Goal: Task Accomplishment & Management: Use online tool/utility

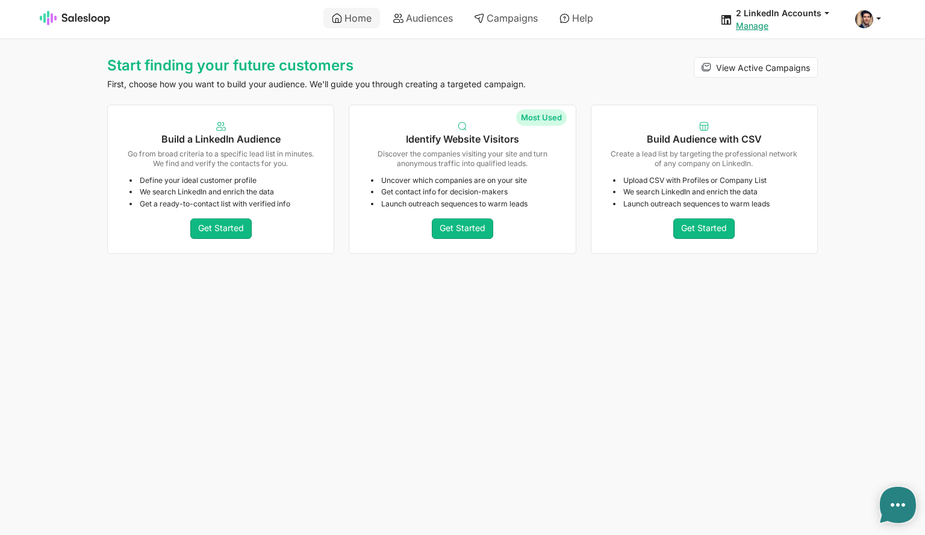
type textarea "x"
click at [432, 11] on link "Audiences" at bounding box center [423, 18] width 76 height 20
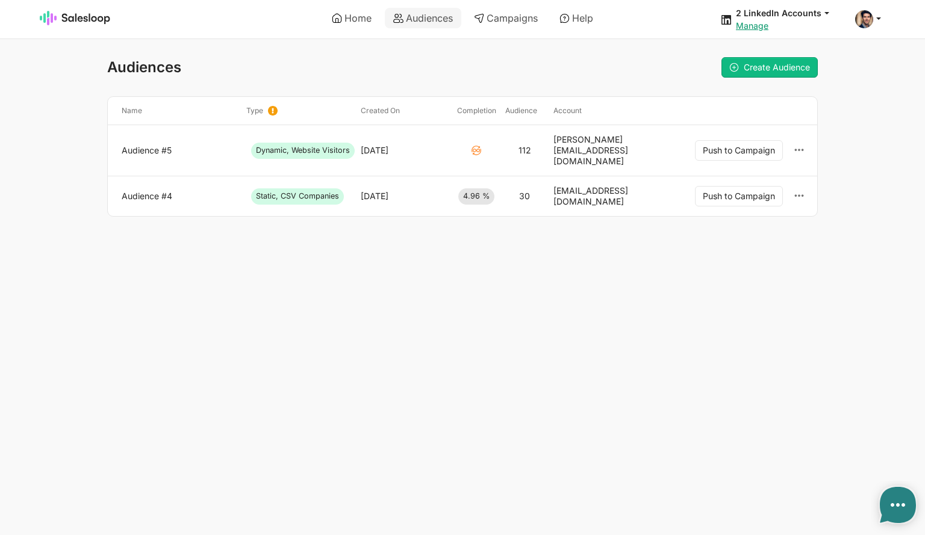
type textarea "x"
click at [149, 145] on link "Audience #5" at bounding box center [179, 150] width 115 height 11
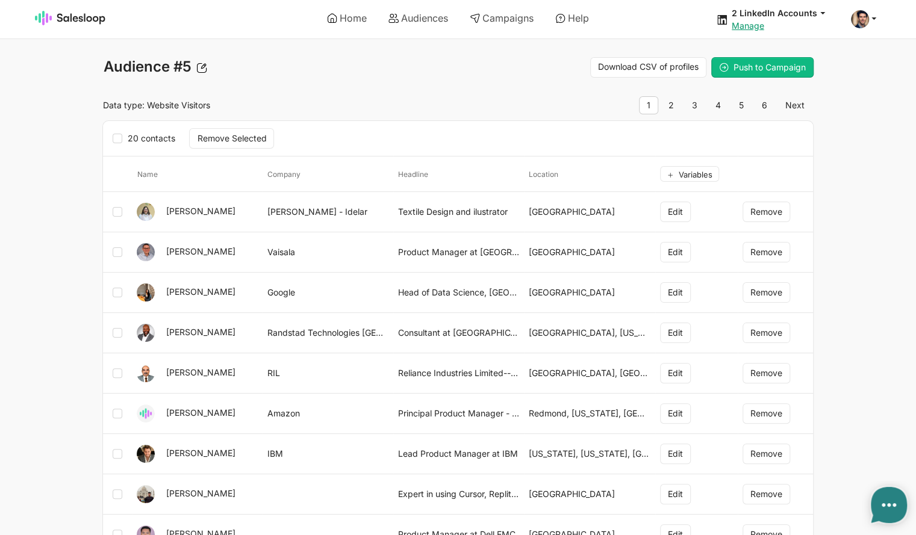
type textarea "x"
click at [413, 22] on link "Audiences" at bounding box center [418, 18] width 76 height 20
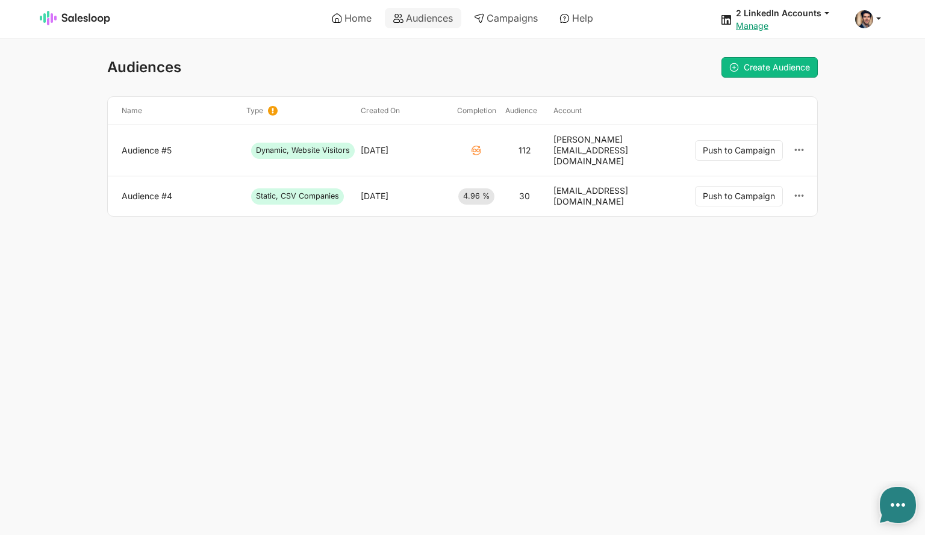
type textarea "x"
click at [143, 191] on link "Audience #4" at bounding box center [179, 196] width 115 height 11
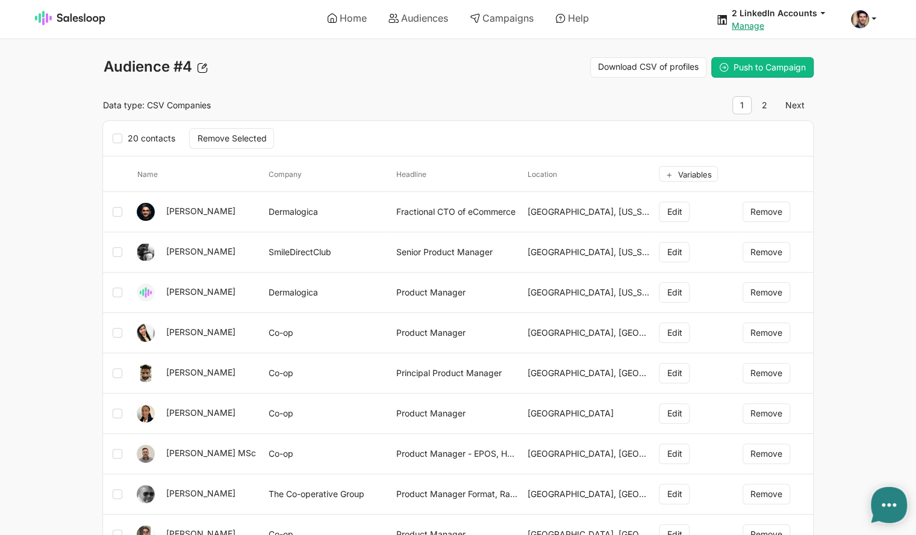
type textarea "x"
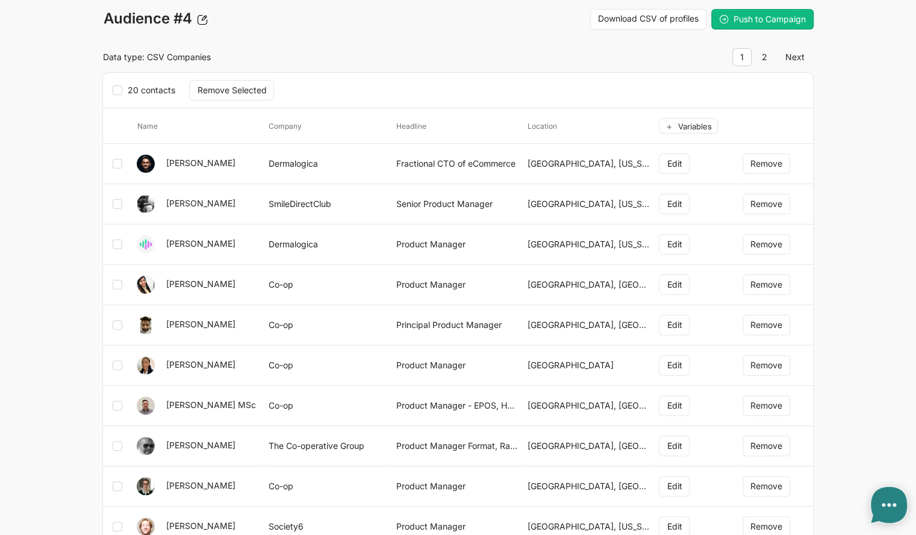
scroll to position [120, 0]
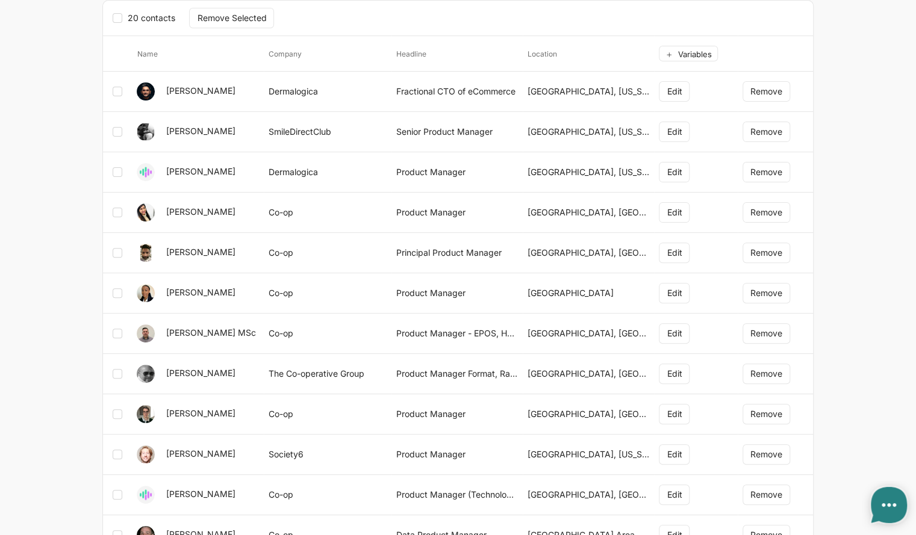
click at [875, 70] on body "Home Audiences Campaigns Help 2 LinkedIn Accounts jobs: 03/09/2025, 03:32:29 Au…" at bounding box center [458, 380] width 916 height 1000
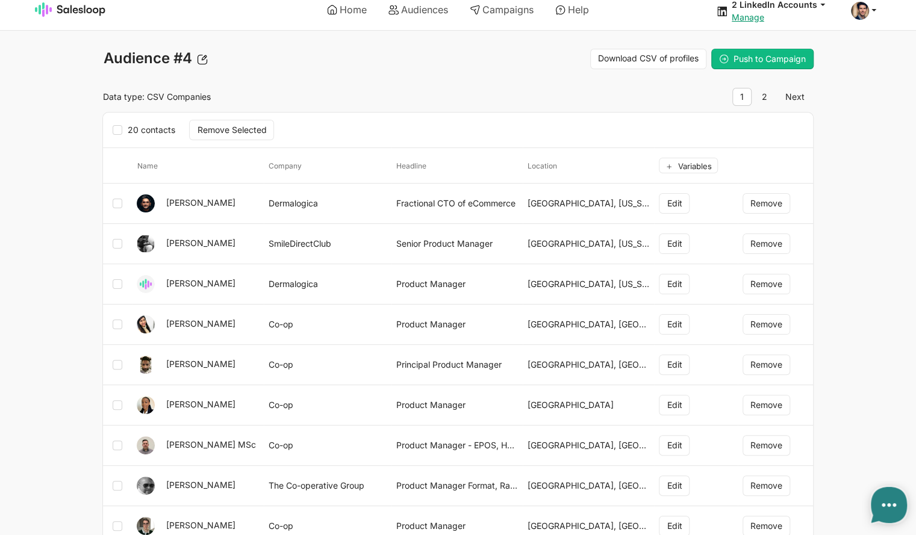
scroll to position [0, 0]
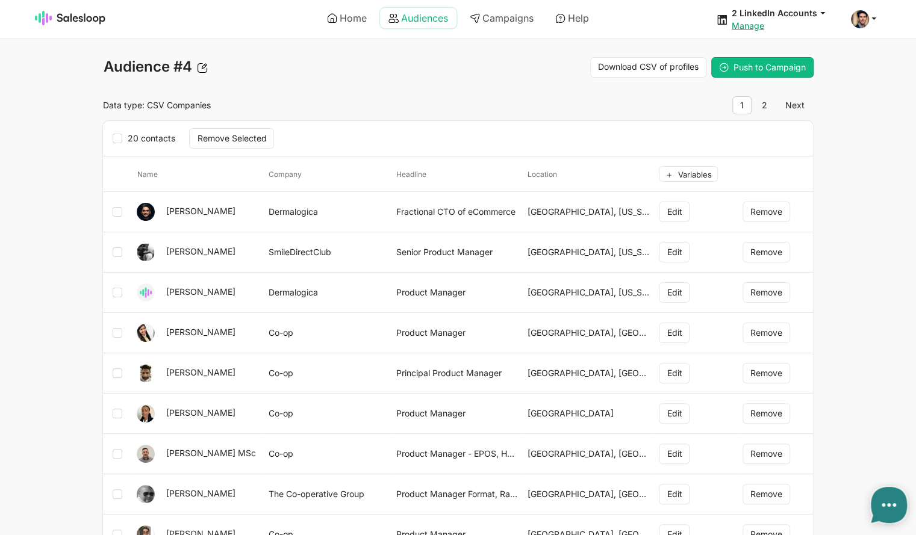
click at [419, 21] on link "Audiences" at bounding box center [418, 18] width 76 height 20
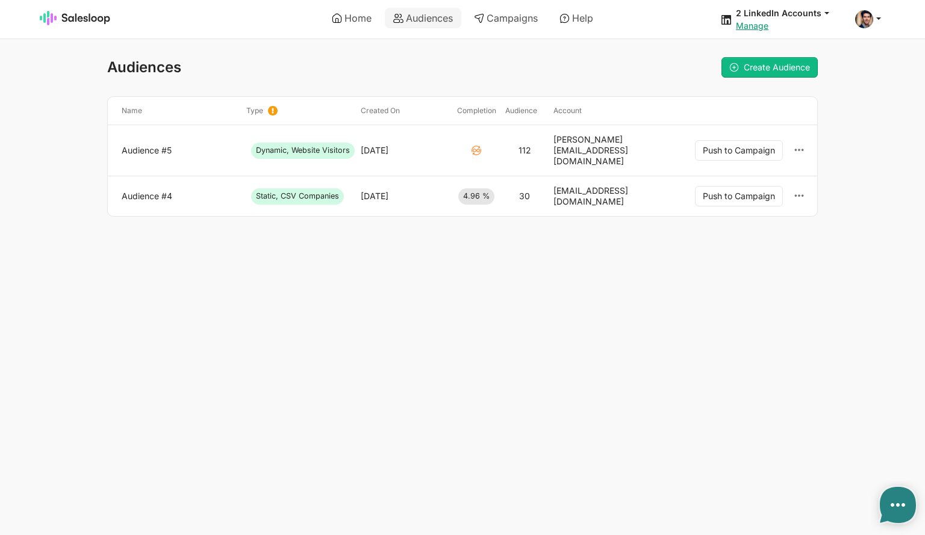
type textarea "x"
click at [785, 69] on span "Create Audience" at bounding box center [777, 67] width 66 height 10
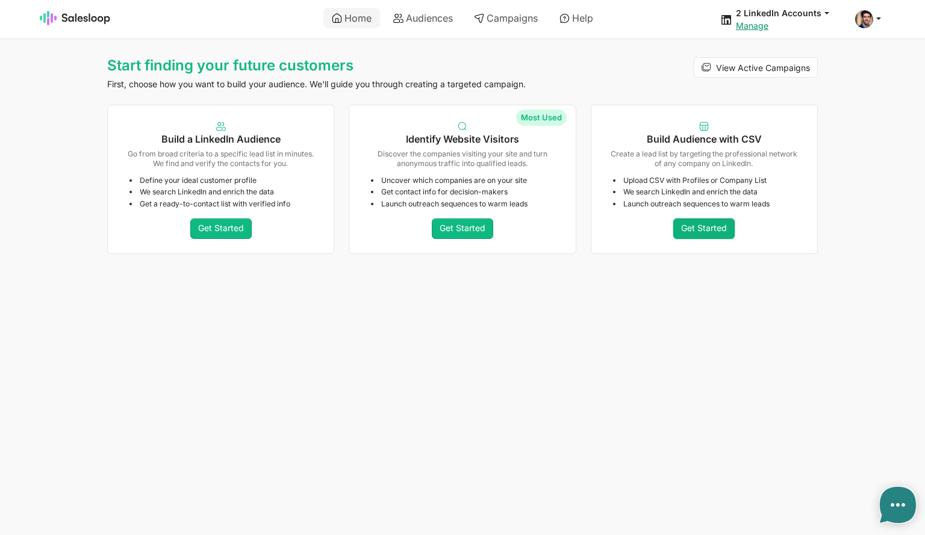
click at [720, 227] on link "Get Started" at bounding box center [703, 229] width 61 height 20
type textarea "x"
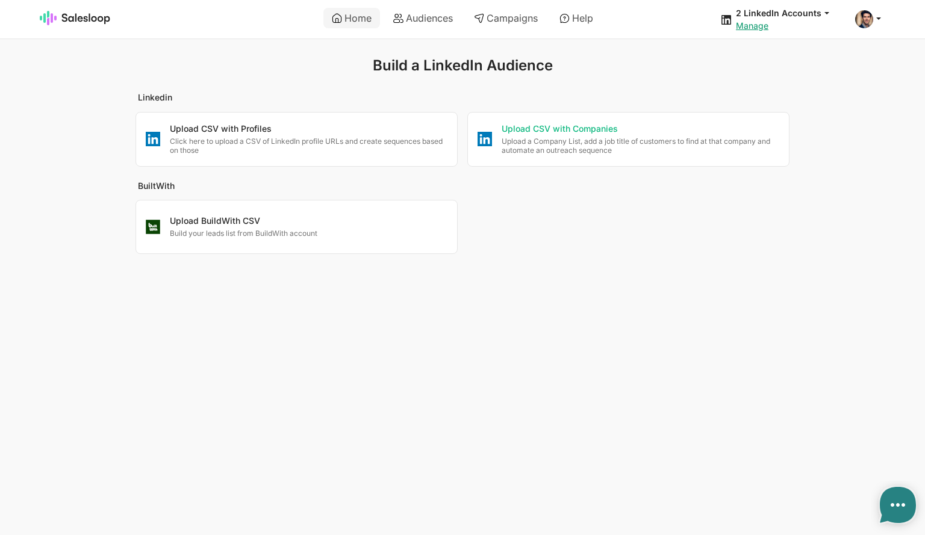
click at [581, 134] on p "Upload CSV with Companies" at bounding box center [641, 129] width 278 height 12
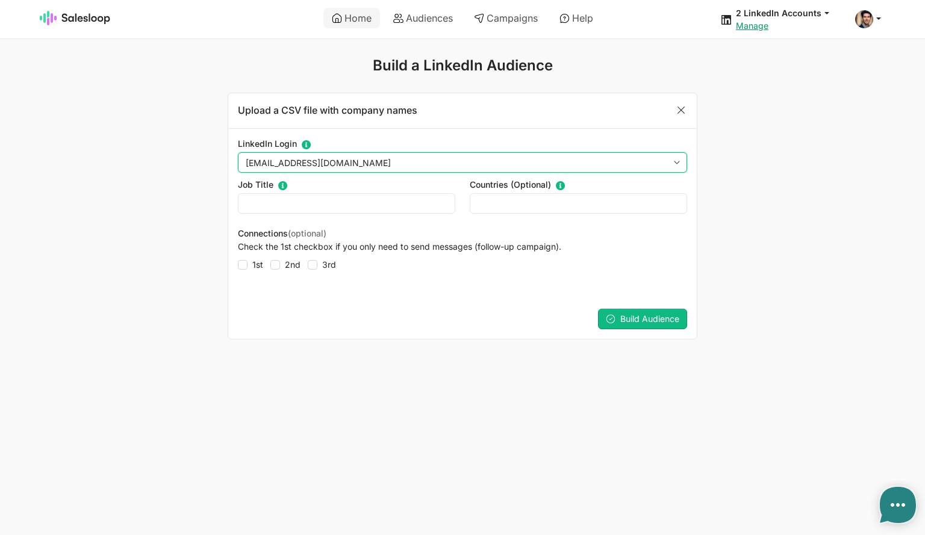
click at [381, 160] on select "OliverWalsh151@gmail.com fennessy@gmail.com" at bounding box center [462, 162] width 449 height 20
select select "[PERSON_NAME][EMAIL_ADDRESS][DOMAIN_NAME]"
click at [238, 152] on select "OliverWalsh151@gmail.com fennessy@gmail.com" at bounding box center [462, 162] width 449 height 20
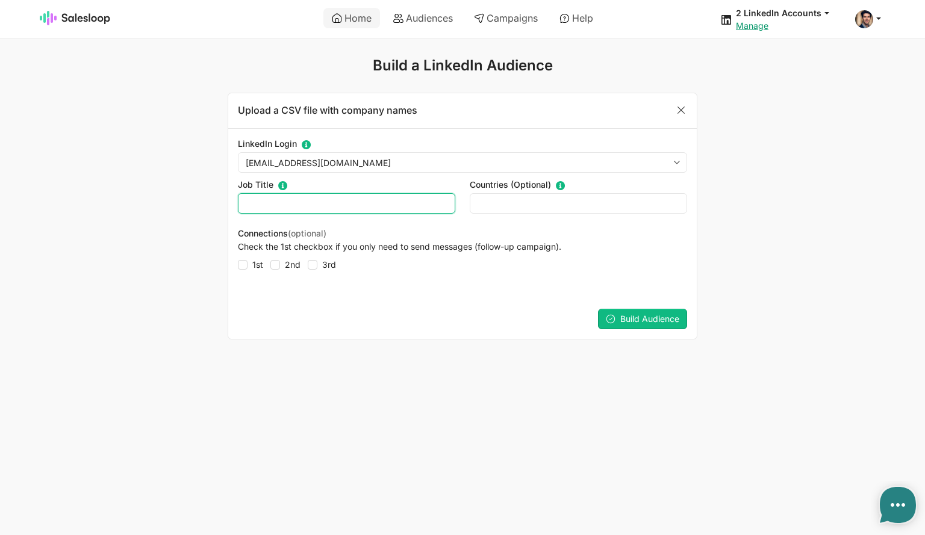
click at [322, 202] on input "text" at bounding box center [346, 203] width 217 height 20
type input "Product Manager"
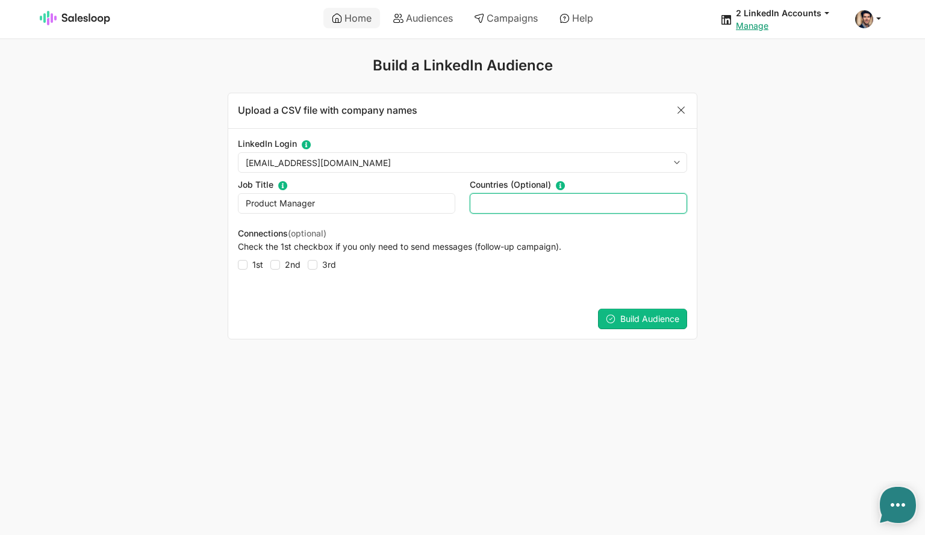
click at [546, 205] on input "text" at bounding box center [578, 203] width 217 height 20
click at [537, 223] on li "United S tates" at bounding box center [578, 225] width 216 height 14
type input "United States,"
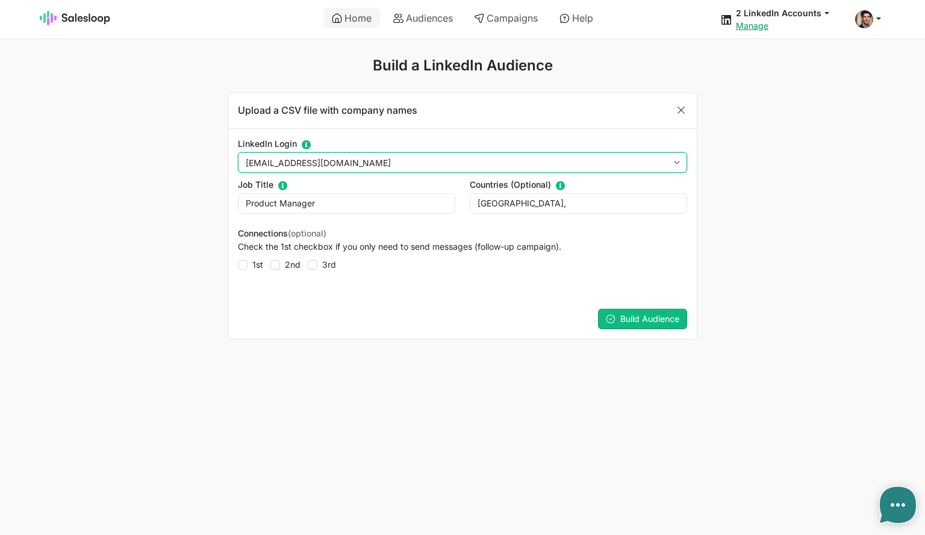
click at [372, 167] on select "OliverWalsh151@gmail.com fennessy@gmail.com" at bounding box center [462, 162] width 449 height 20
select select "OliverWalsh151@gmail.com"
click at [238, 152] on select "OliverWalsh151@gmail.com fennessy@gmail.com" at bounding box center [462, 162] width 449 height 20
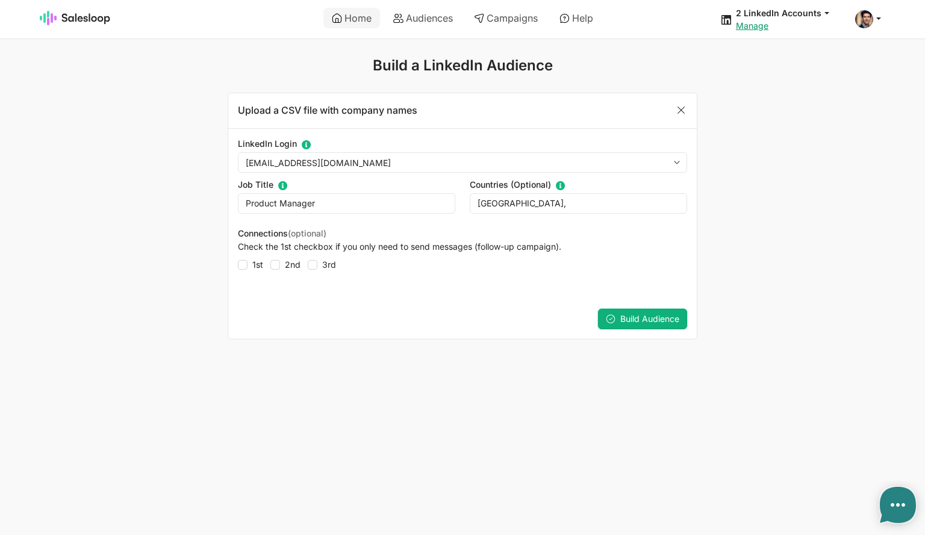
click at [643, 321] on span "Build Audience" at bounding box center [649, 319] width 59 height 10
type textarea "x"
click at [426, 20] on link "Audiences" at bounding box center [423, 18] width 76 height 20
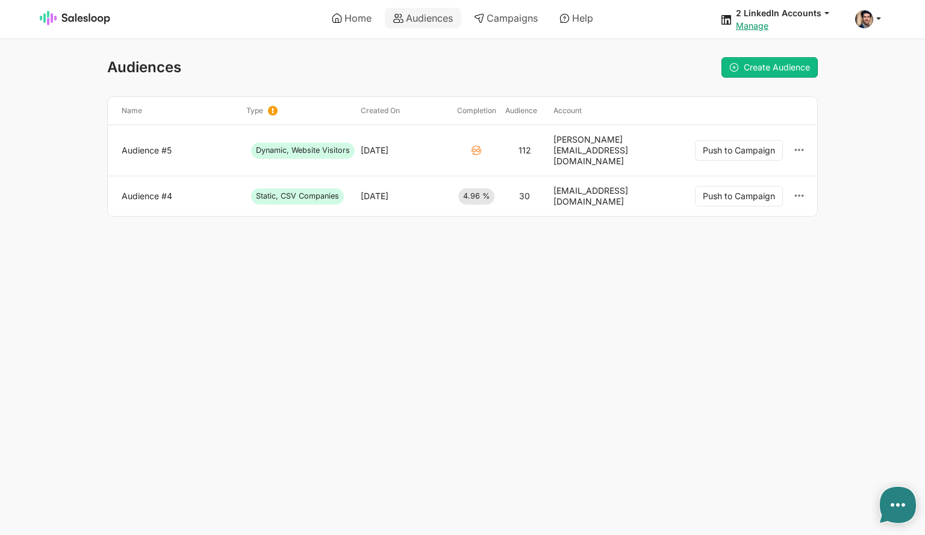
type textarea "x"
click at [158, 147] on link "Audience #5" at bounding box center [179, 150] width 115 height 11
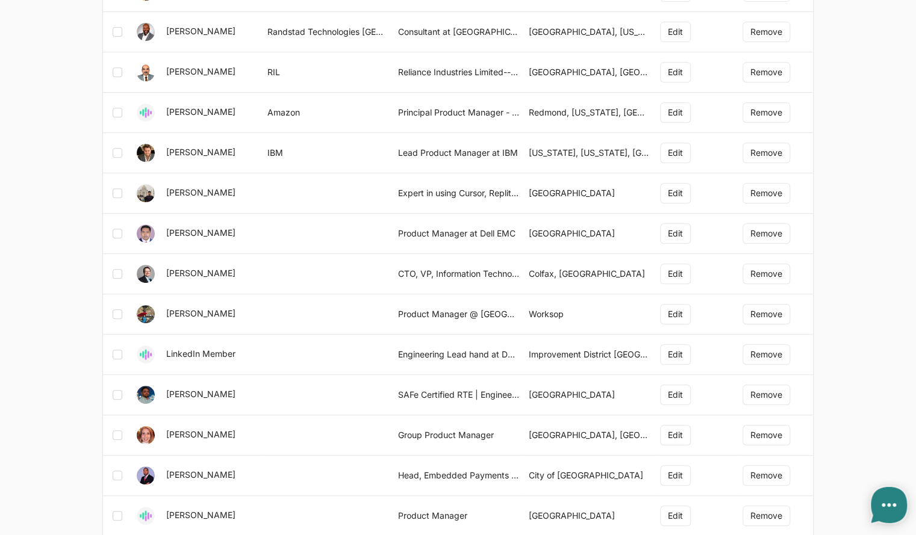
scroll to position [301, 0]
drag, startPoint x: 480, startPoint y: 232, endPoint x: 526, endPoint y: 233, distance: 45.8
click at [526, 233] on tr "Arun Saseendran Product Manager at Dell EMC Bengaluru Edit Remove" at bounding box center [458, 234] width 710 height 40
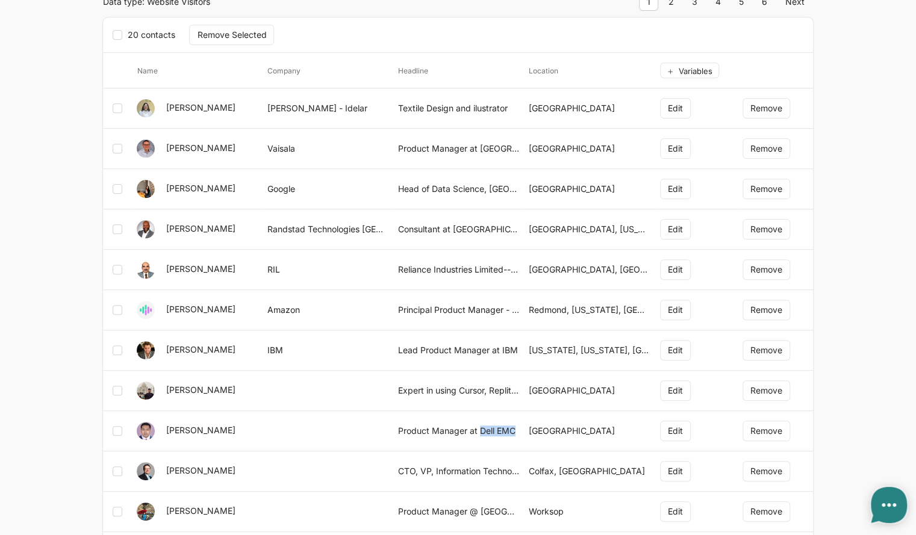
scroll to position [120, 0]
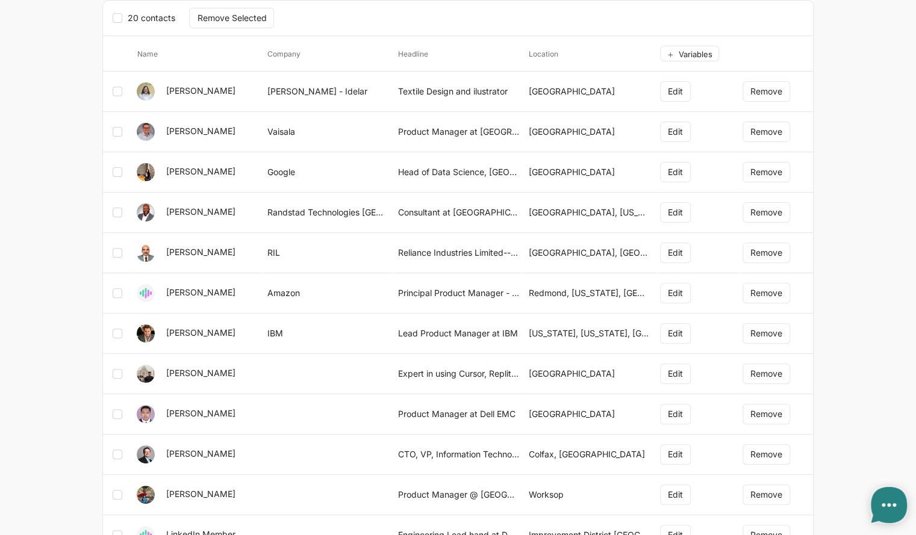
click at [270, 91] on td "Kavanagh - Idelar" at bounding box center [328, 92] width 131 height 40
drag, startPoint x: 268, startPoint y: 90, endPoint x: 349, endPoint y: 93, distance: 80.8
click at [349, 93] on td "Kavanagh - Idelar" at bounding box center [328, 92] width 131 height 40
copy td "Kavanagh - Idelar"
drag, startPoint x: 511, startPoint y: 92, endPoint x: 402, endPoint y: 86, distance: 108.6
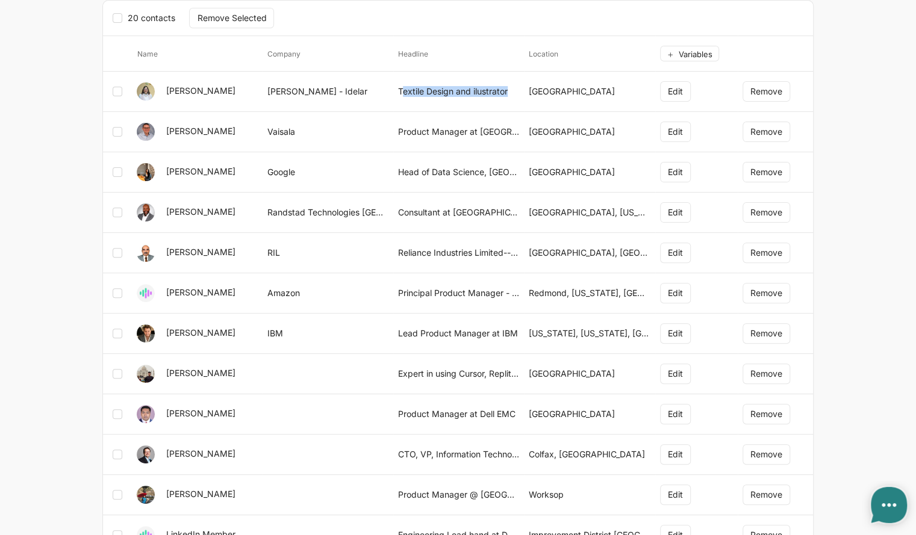
click at [402, 86] on td "Textile Design and ilustrator" at bounding box center [458, 92] width 131 height 40
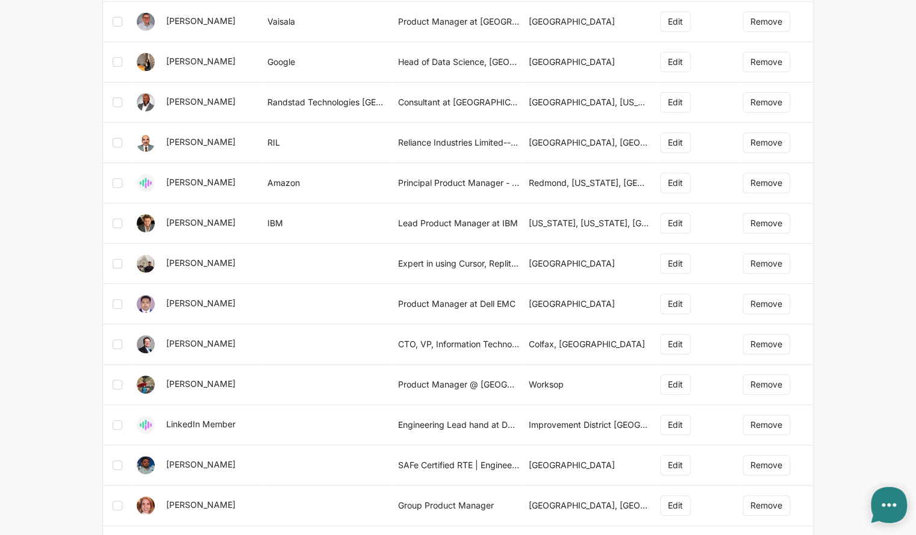
scroll to position [361, 0]
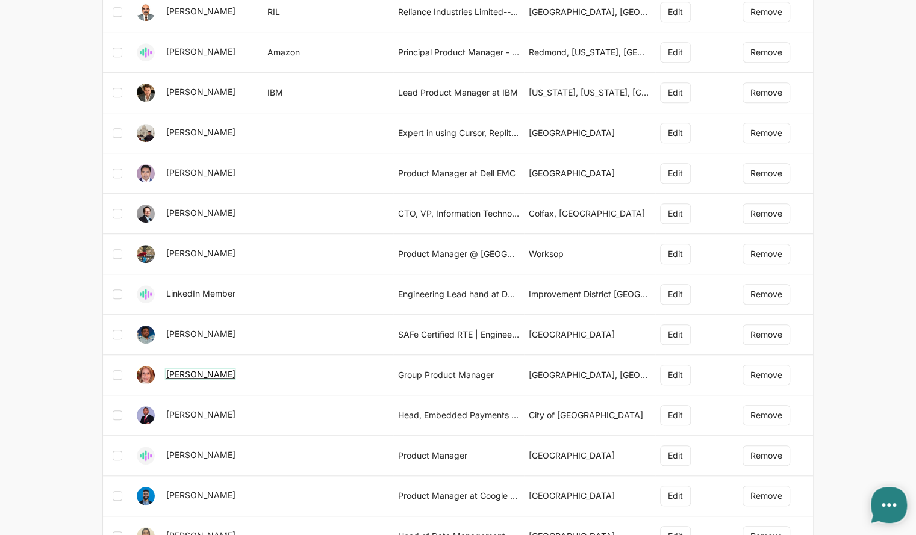
click at [190, 369] on link "[PERSON_NAME]" at bounding box center [200, 374] width 69 height 10
type textarea "x"
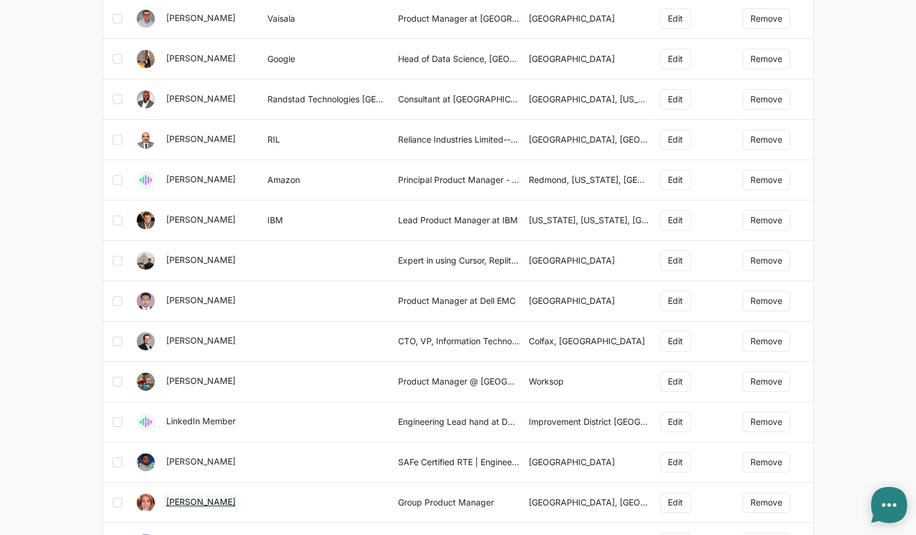
scroll to position [0, 0]
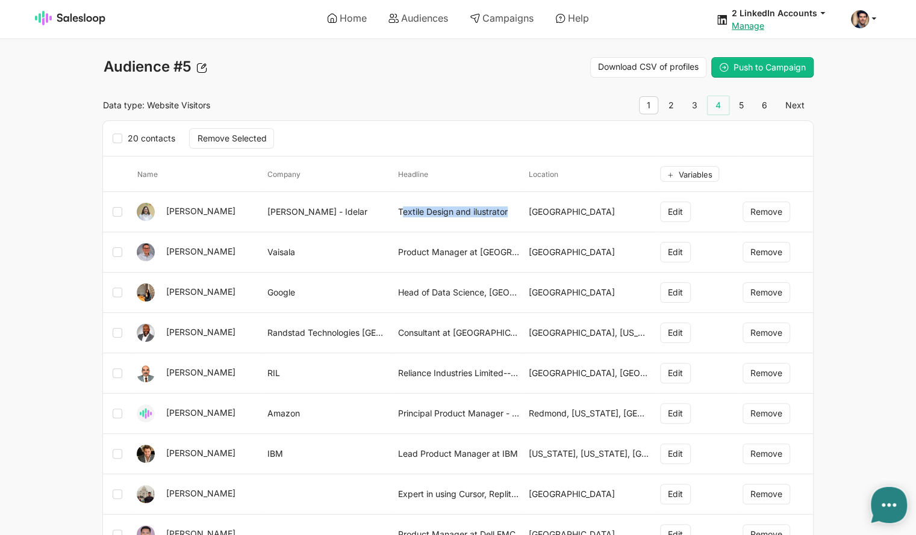
click at [722, 104] on link "4" at bounding box center [718, 105] width 21 height 18
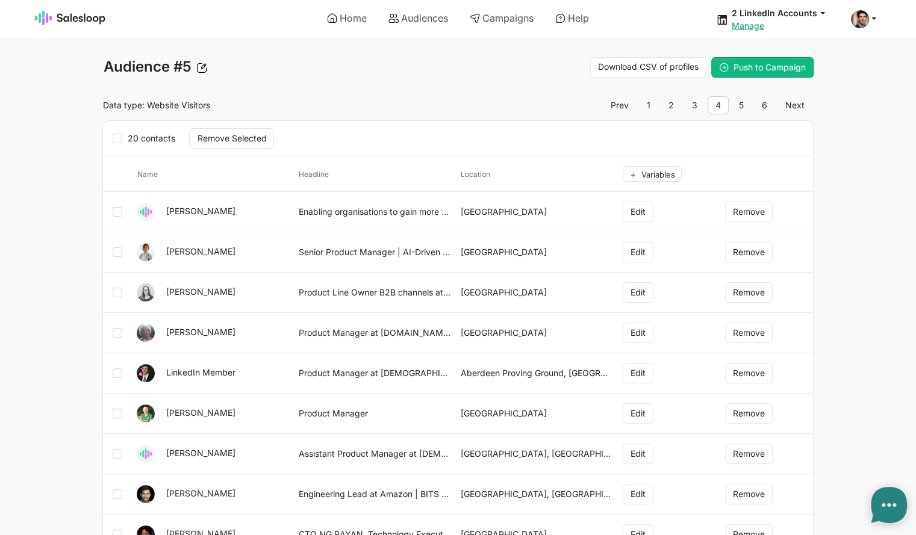
type textarea "x"
click at [501, 16] on link "Campaigns" at bounding box center [501, 18] width 81 height 20
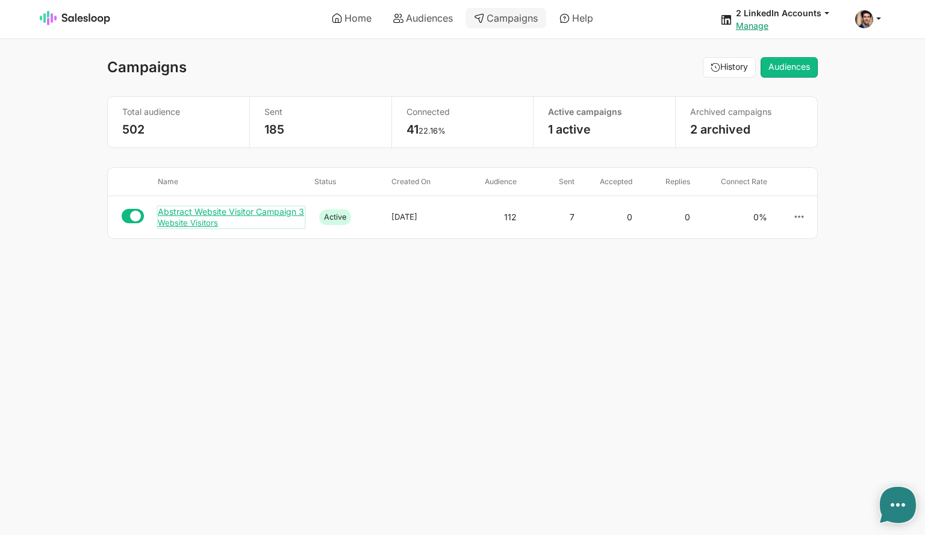
click at [240, 214] on div "Abstract Website Visitor Campaign 3" at bounding box center [231, 212] width 147 height 11
type textarea "x"
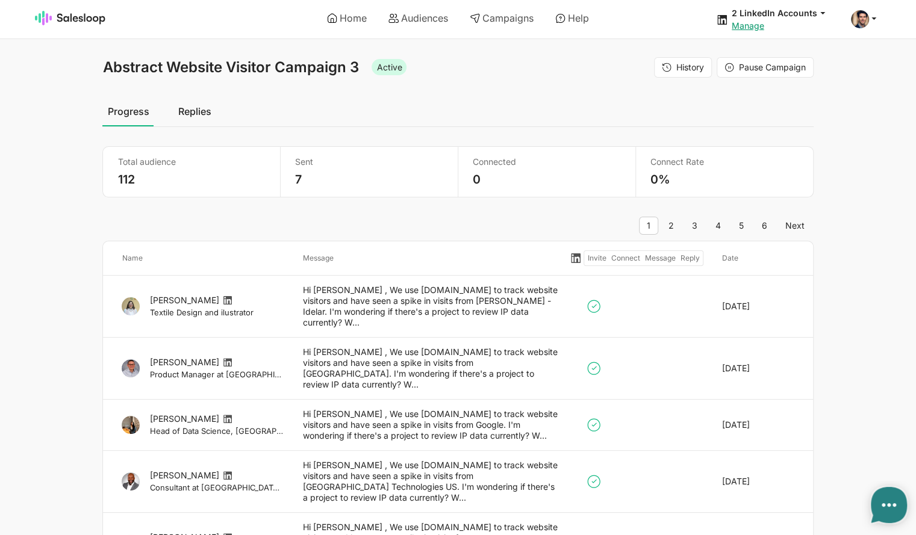
type textarea "x"
click at [192, 108] on link "Replies" at bounding box center [194, 111] width 43 height 30
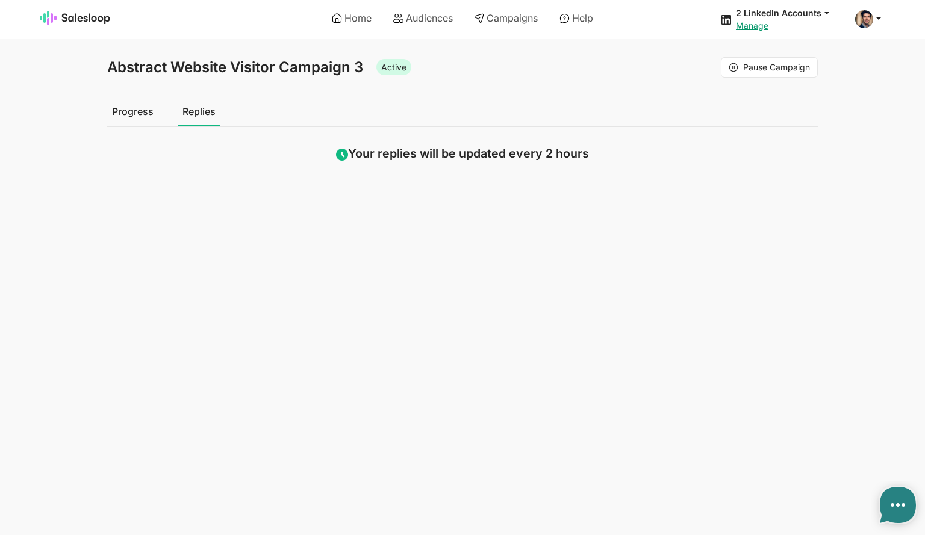
click at [130, 115] on link "Progress" at bounding box center [132, 111] width 51 height 30
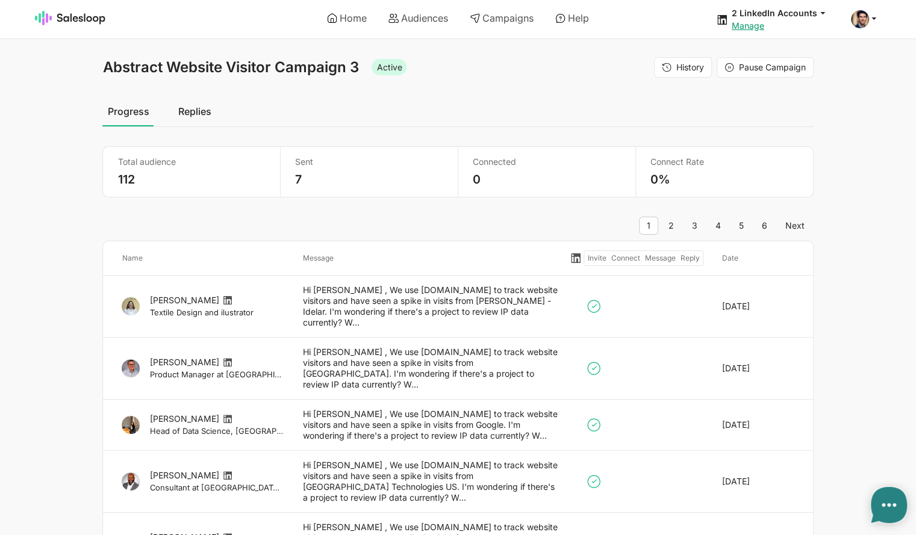
type textarea "x"
click at [350, 24] on link "Home" at bounding box center [347, 18] width 57 height 20
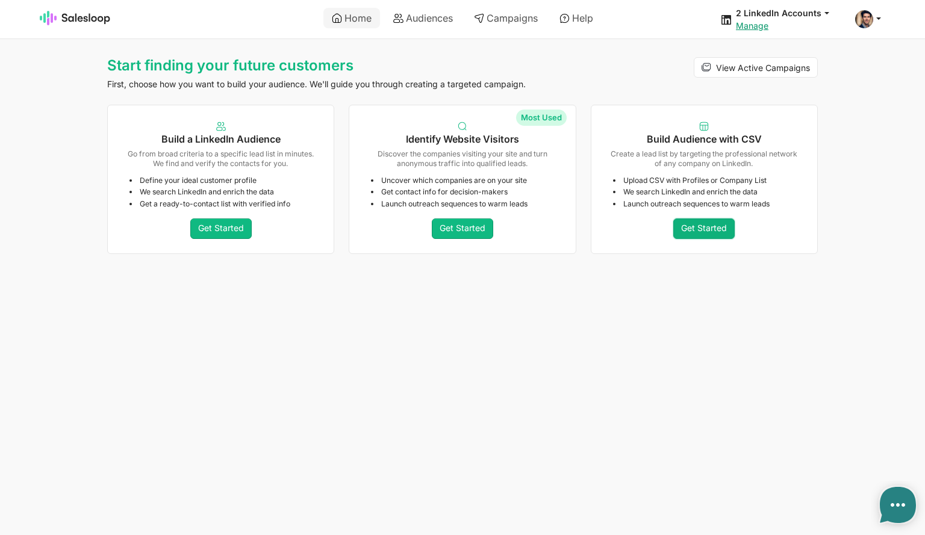
click at [704, 230] on link "Get Started" at bounding box center [703, 229] width 61 height 20
type textarea "x"
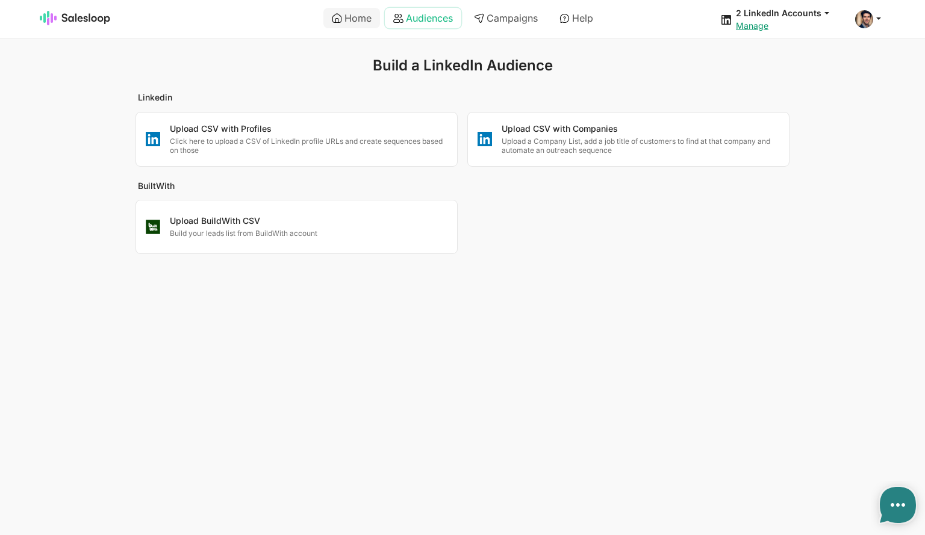
click at [417, 16] on link "Audiences" at bounding box center [423, 18] width 76 height 20
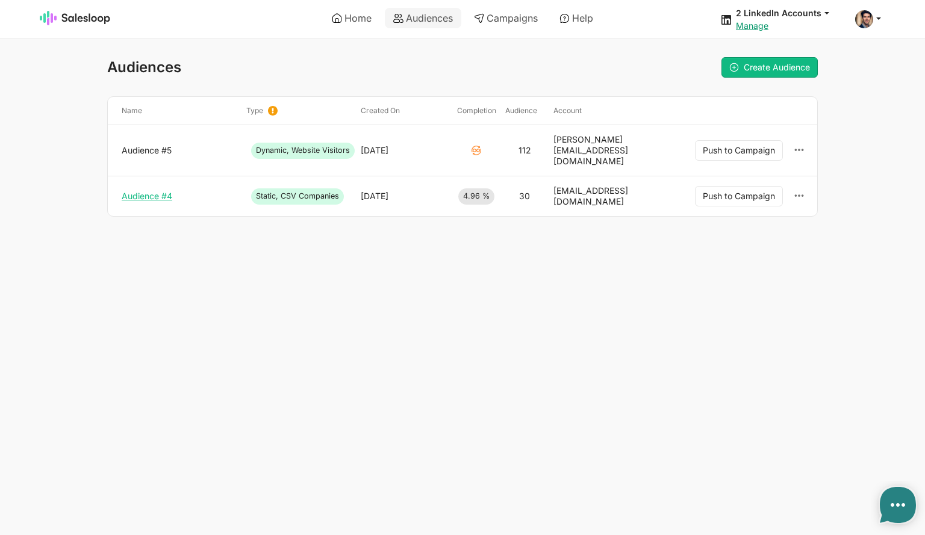
type textarea "x"
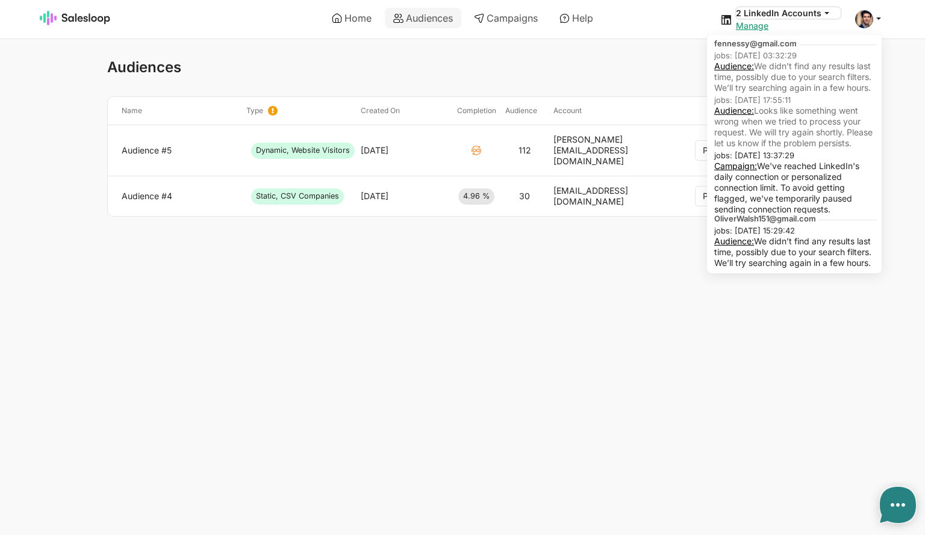
click at [823, 16] on icon at bounding box center [827, 12] width 11 height 11
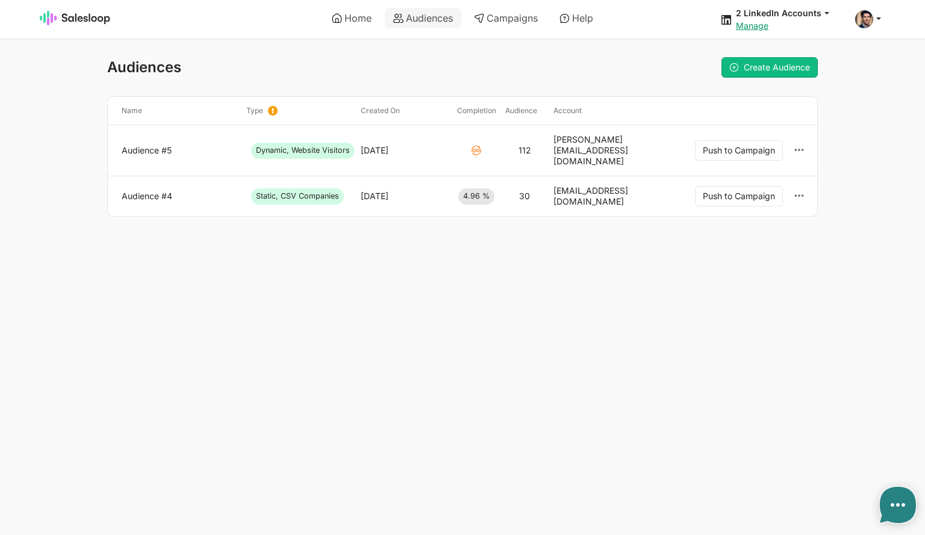
click at [587, 84] on div "Audiences Create Audience Name Type Static Audiences will load profiles from a …" at bounding box center [462, 137] width 711 height 160
click at [152, 145] on link "Audience #5" at bounding box center [179, 150] width 115 height 11
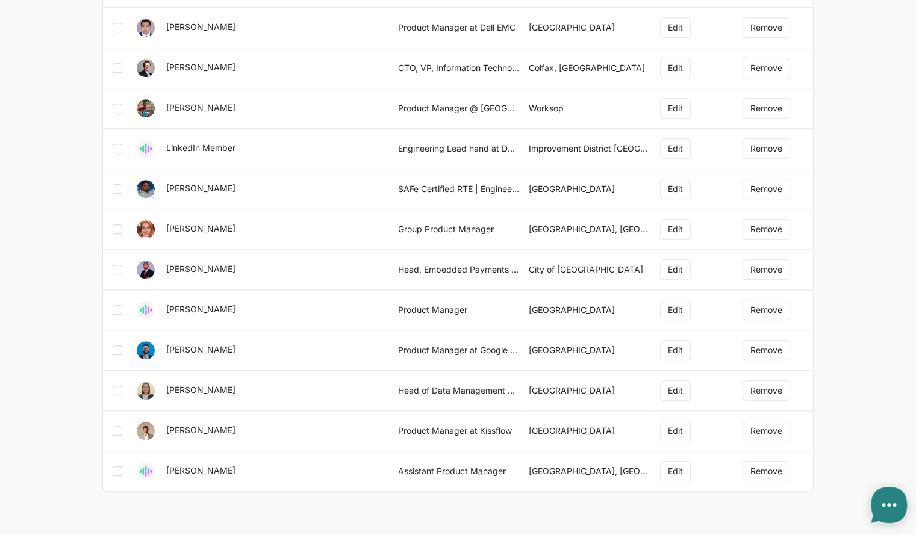
type textarea "x"
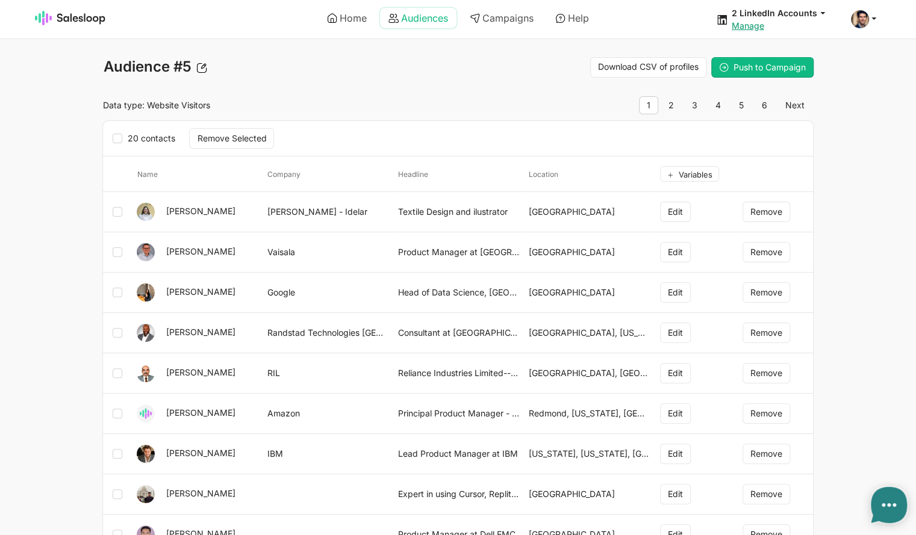
drag, startPoint x: 455, startPoint y: 22, endPoint x: 436, endPoint y: 21, distance: 19.3
click at [454, 22] on link "Audiences" at bounding box center [418, 18] width 76 height 20
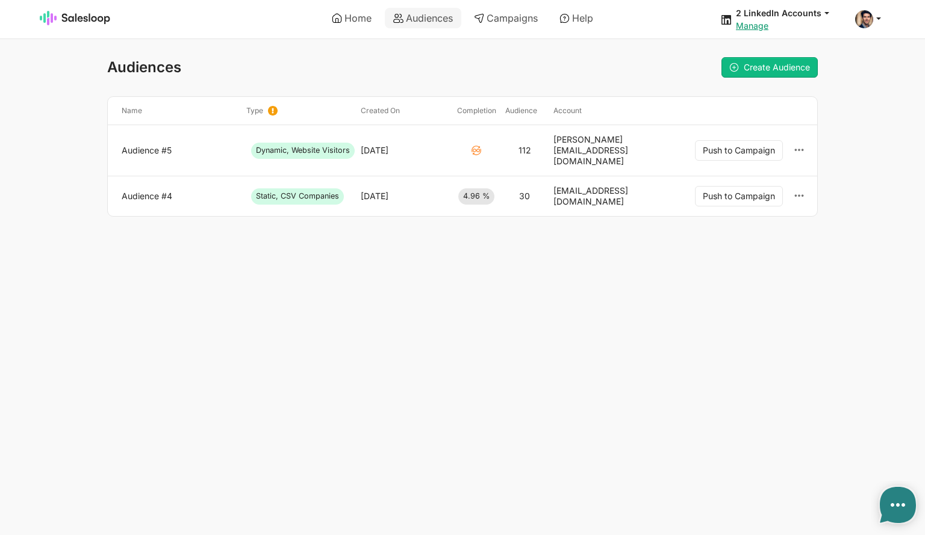
type textarea "x"
click at [151, 191] on link "Audience #4" at bounding box center [179, 196] width 115 height 11
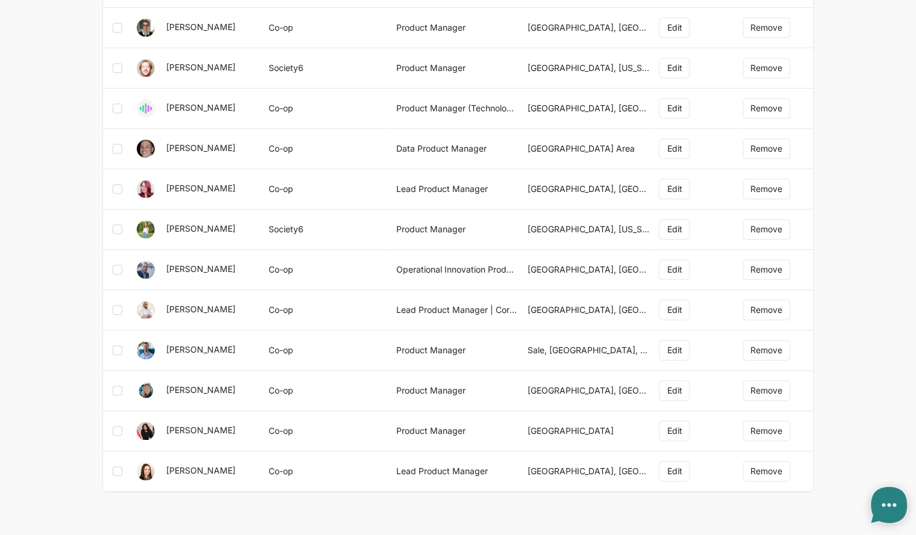
type textarea "x"
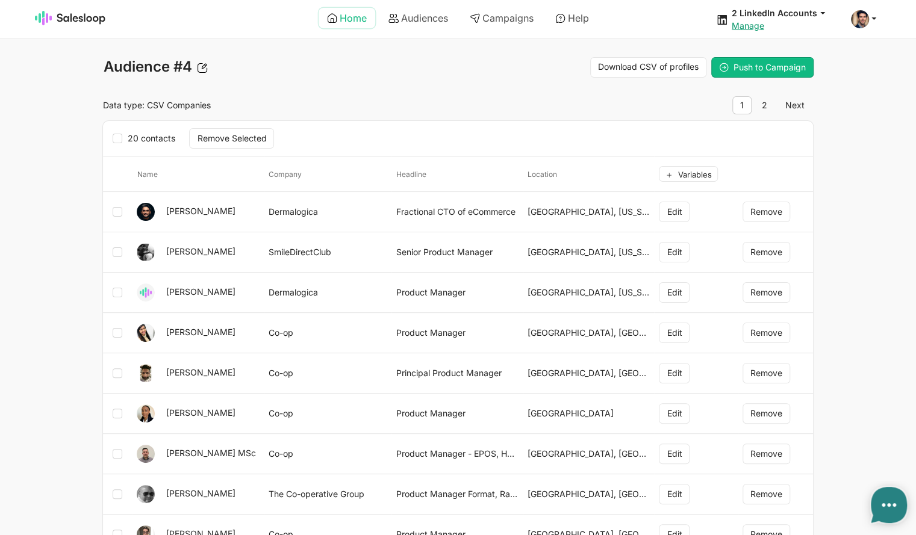
click at [346, 15] on link "Home" at bounding box center [347, 18] width 57 height 20
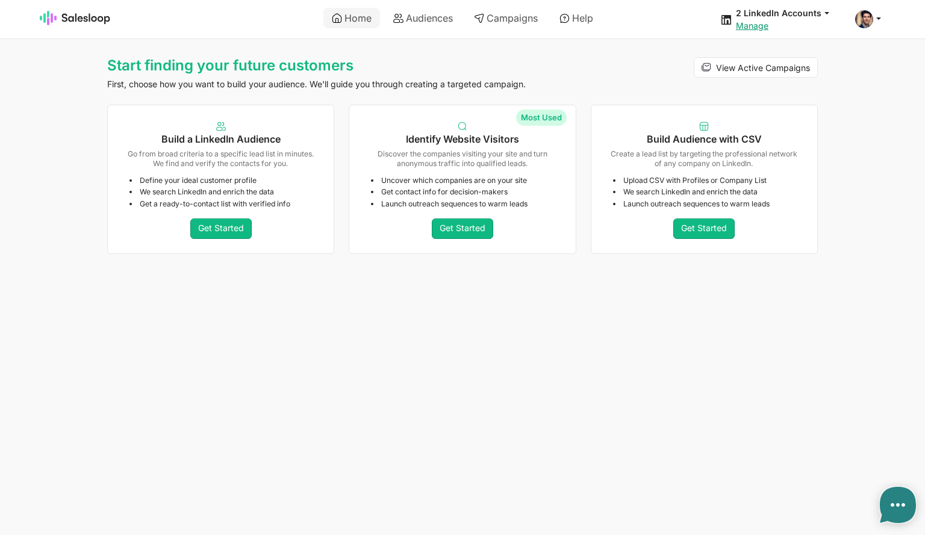
type textarea "x"
click at [484, 186] on ul "Uncover which companies are on your site Get contact info for decision-makers L…" at bounding box center [464, 192] width 187 height 33
click at [412, 16] on link "Audiences" at bounding box center [423, 18] width 76 height 20
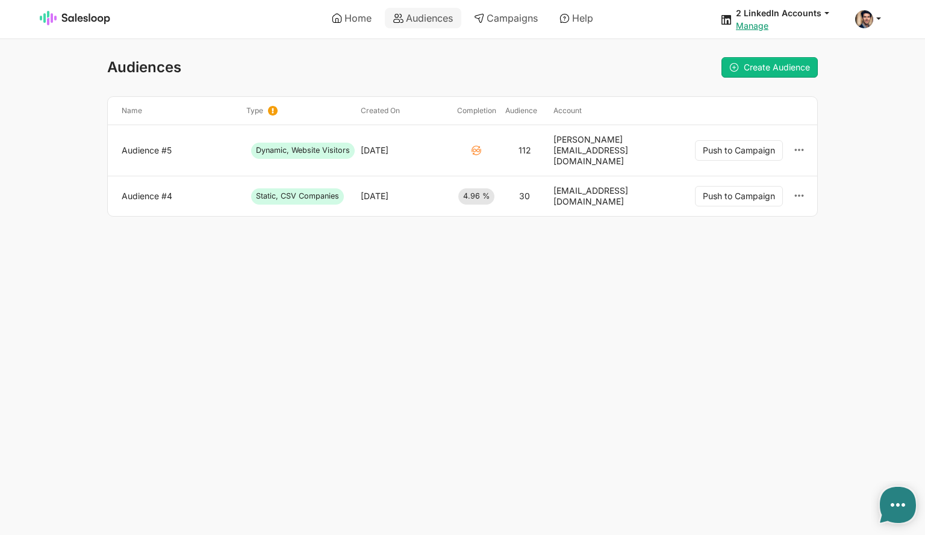
type textarea "x"
click at [153, 191] on link "Audience #4" at bounding box center [179, 196] width 115 height 11
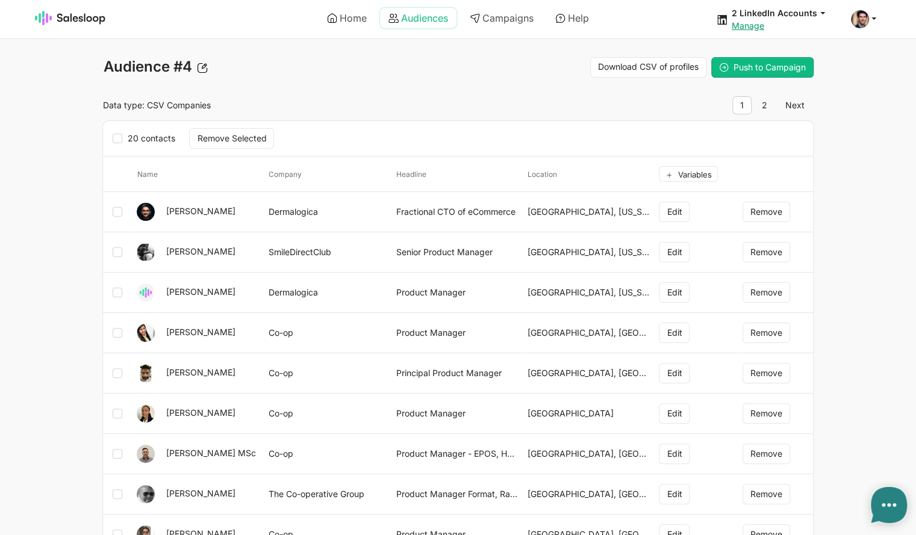
type textarea "x"
click at [406, 11] on link "Audiences" at bounding box center [418, 18] width 76 height 20
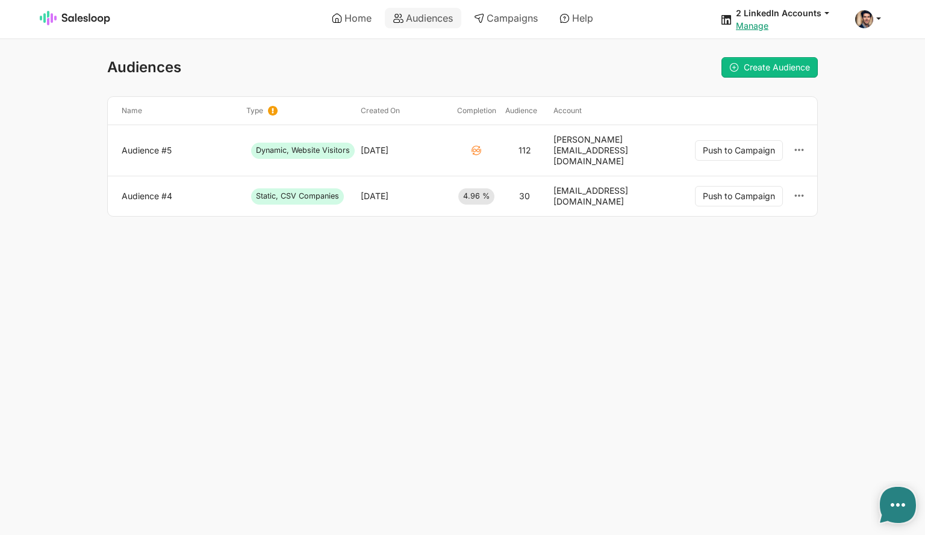
type textarea "x"
